Goal: Task Accomplishment & Management: Use online tool/utility

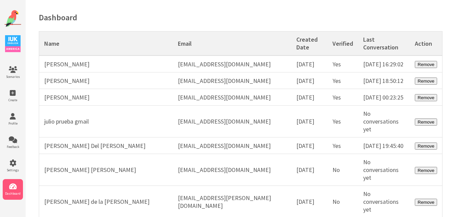
scroll to position [18584, 0]
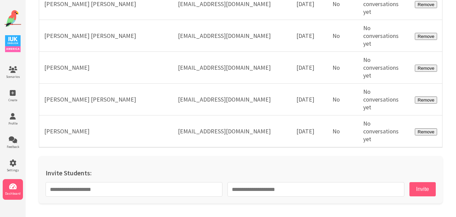
click at [9, 15] on img at bounding box center [12, 18] width 17 height 17
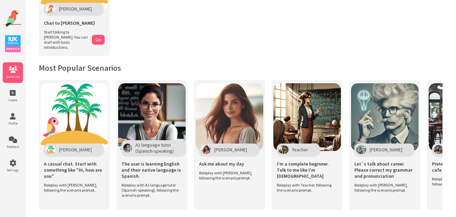
scroll to position [101, 0]
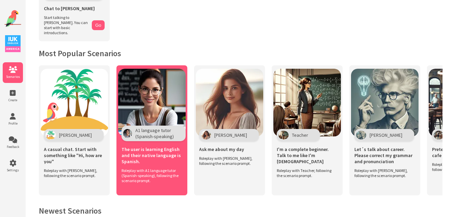
click at [157, 101] on img at bounding box center [152, 103] width 68 height 68
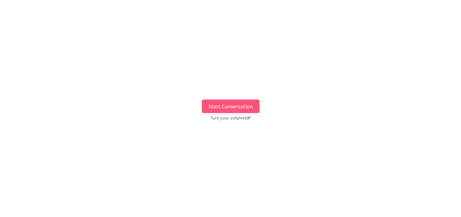
click at [224, 106] on button "Start Conversation" at bounding box center [231, 106] width 58 height 14
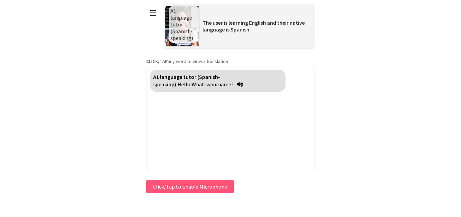
click at [189, 186] on button "Click/Tap to Enable Microphone" at bounding box center [190, 186] width 88 height 14
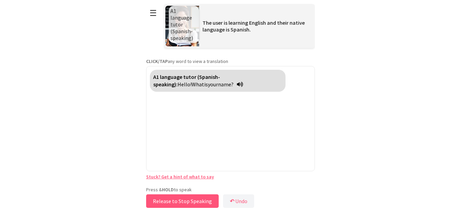
click at [196, 199] on button "Release to Stop Speaking" at bounding box center [182, 201] width 73 height 14
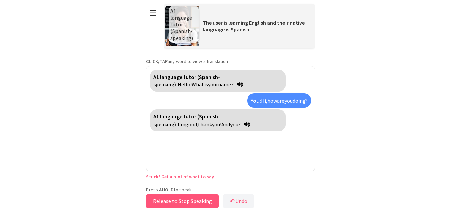
click at [178, 199] on button "Release to Stop Speaking" at bounding box center [182, 201] width 73 height 14
click at [187, 175] on link "Stuck? Get a hint of what to say" at bounding box center [180, 176] width 68 height 6
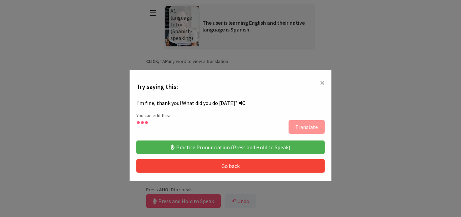
scroll to position [17, 0]
drag, startPoint x: 196, startPoint y: 142, endPoint x: 262, endPoint y: 151, distance: 66.5
click at [262, 151] on button "Practice Pronunciation (Press and Hold to Speak)" at bounding box center [230, 147] width 189 height 14
click at [320, 83] on span "×" at bounding box center [322, 82] width 5 height 12
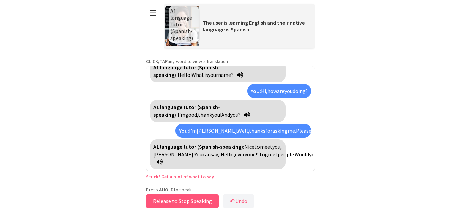
click at [177, 203] on button "Release to Stop Speaking" at bounding box center [182, 201] width 73 height 14
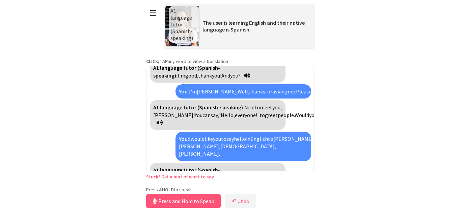
scroll to position [72, 0]
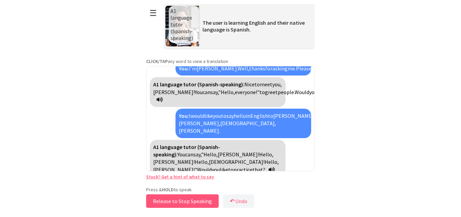
click at [195, 199] on button "Release to Stop Speaking" at bounding box center [182, 201] width 73 height 14
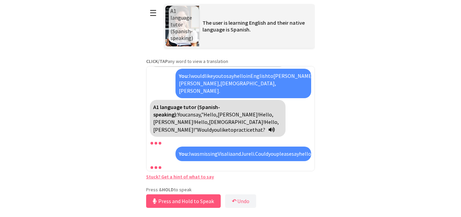
scroll to position [134, 0]
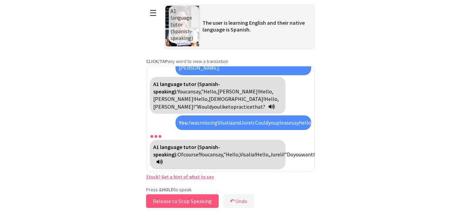
click at [187, 201] on button "Release to Stop Speaking" at bounding box center [182, 201] width 73 height 14
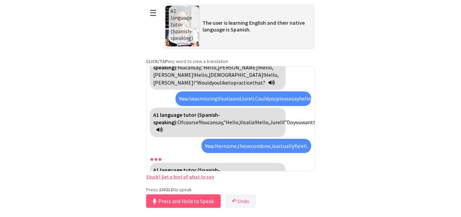
scroll to position [181, 0]
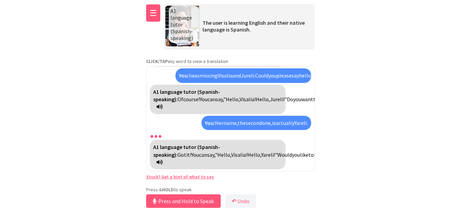
click at [158, 11] on button "☰" at bounding box center [153, 12] width 14 height 17
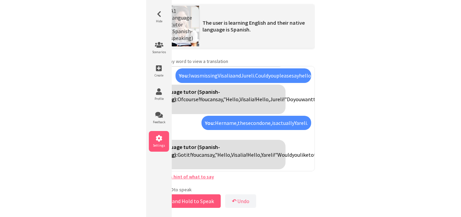
click at [154, 142] on li "Settings" at bounding box center [159, 141] width 20 height 21
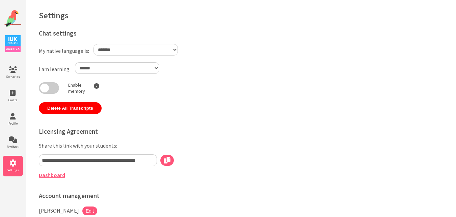
select select "**"
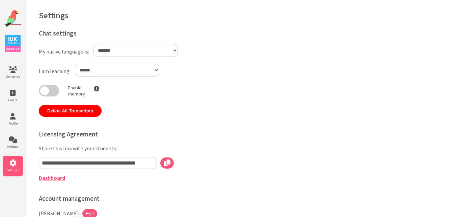
click at [56, 178] on link "Dashboard" at bounding box center [52, 177] width 26 height 7
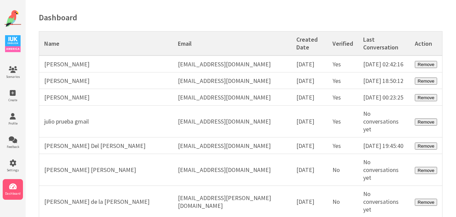
scroll to position [18584, 0]
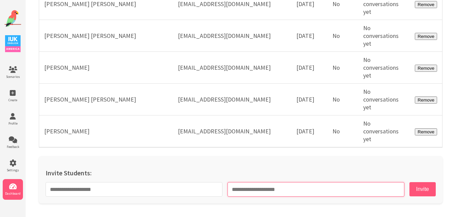
click at [286, 186] on input "email" at bounding box center [316, 189] width 177 height 15
paste input "**********"
type input "**********"
click at [302, 192] on input "**********" at bounding box center [316, 189] width 177 height 15
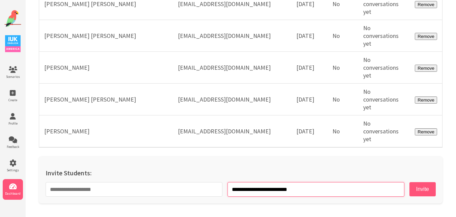
click at [302, 192] on input "**********" at bounding box center [316, 189] width 177 height 15
